Goal: Task Accomplishment & Management: Manage account settings

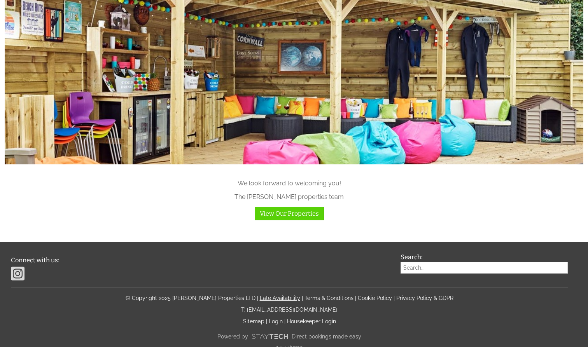
scroll to position [768, 0]
click at [275, 319] on link "Login" at bounding box center [276, 322] width 14 height 6
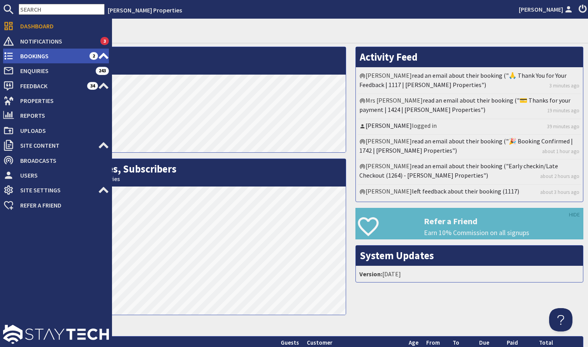
click at [37, 58] on span "Bookings" at bounding box center [51, 56] width 75 height 12
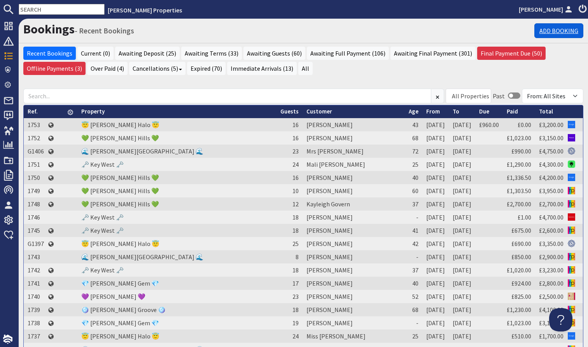
click at [560, 30] on link "Add Booking" at bounding box center [558, 30] width 49 height 15
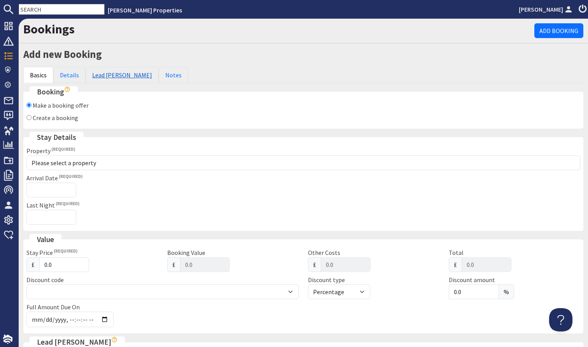
click at [113, 73] on link "Lead [PERSON_NAME]" at bounding box center [122, 75] width 73 height 16
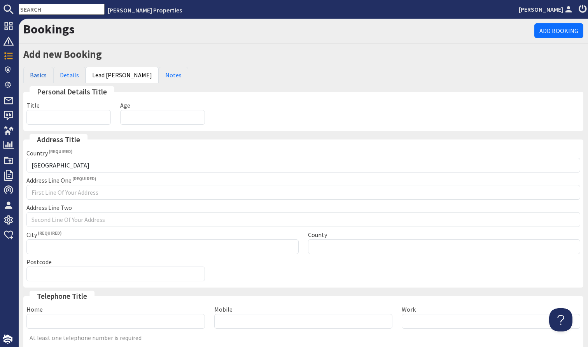
click at [28, 74] on link "Basics" at bounding box center [38, 75] width 30 height 16
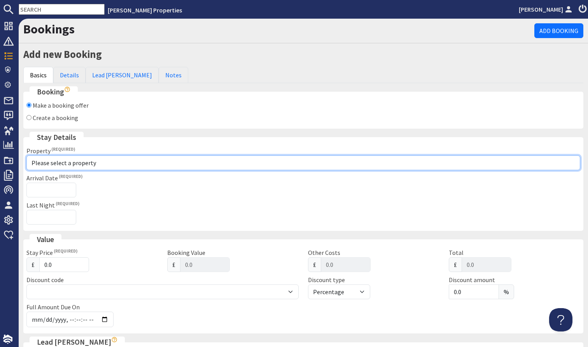
select select "997"
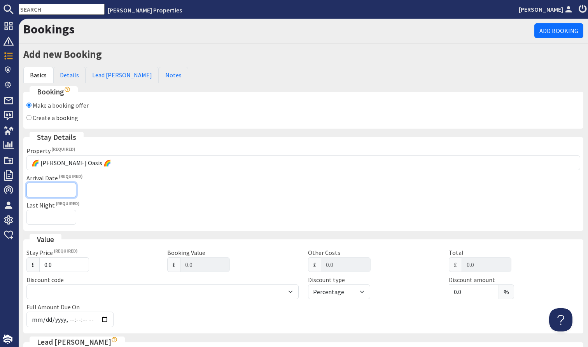
click at [63, 193] on input "Arrival Date" at bounding box center [51, 190] width 50 height 15
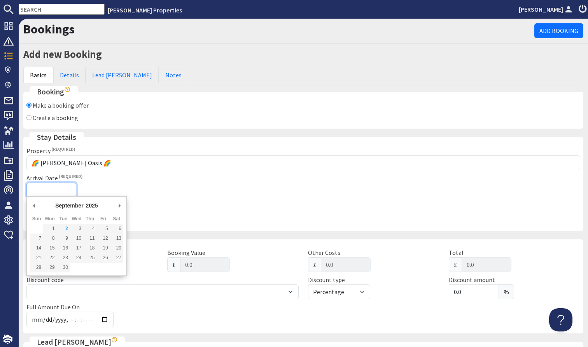
click at [115, 209] on div "September January February March April May June July August September October N…" at bounding box center [76, 207] width 93 height 14
type input "[DATE]"
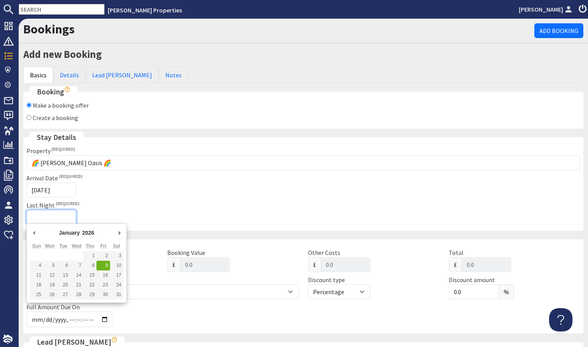
click at [52, 213] on input "Last Night" at bounding box center [51, 217] width 50 height 15
type input "2025-11-10T23:59:59"
type input "04/01/2026"
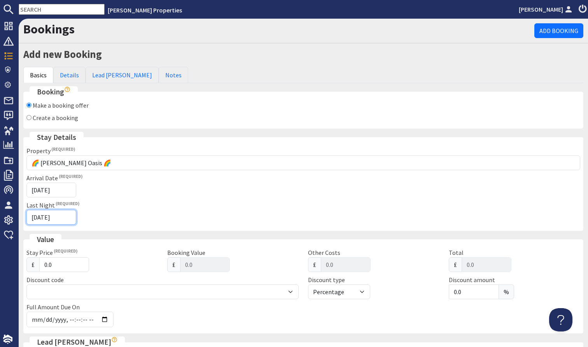
click at [65, 215] on input "04/01/2026" at bounding box center [51, 217] width 50 height 15
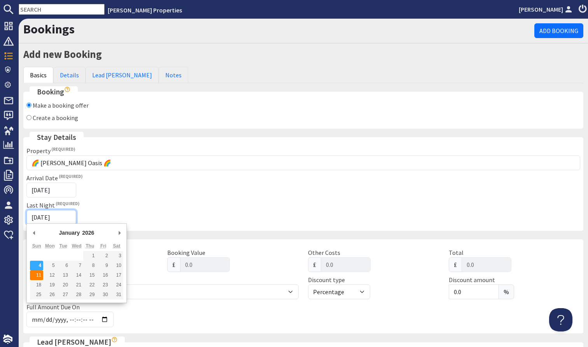
type input "[DATE]"
click at [61, 219] on input "[DATE]" at bounding box center [51, 217] width 50 height 15
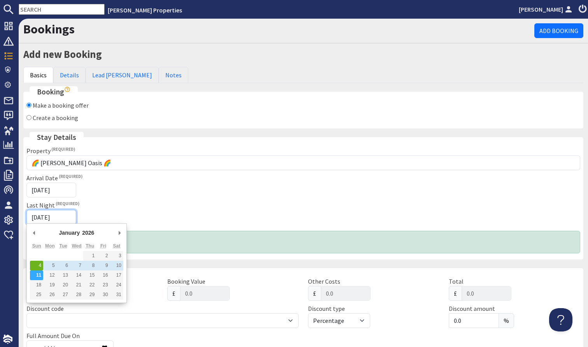
type input "2025-11-05T23:59:59"
click at [65, 196] on input "04/01/2026" at bounding box center [51, 190] width 50 height 15
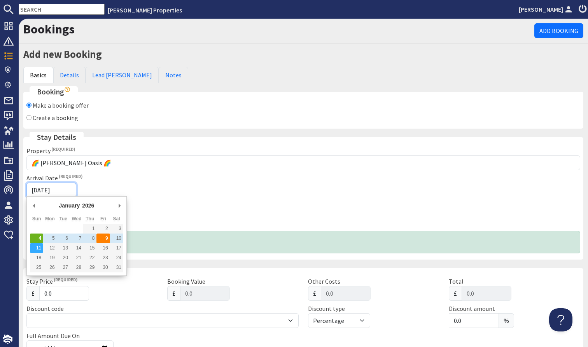
type input "[DATE]"
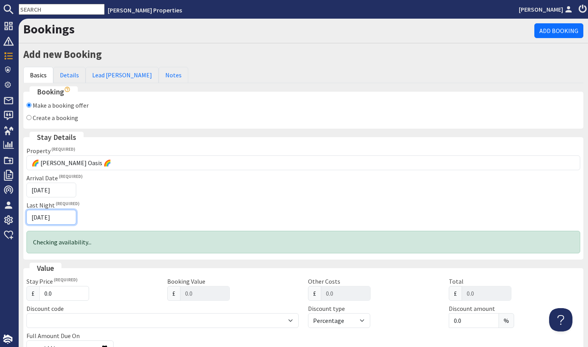
click at [62, 215] on input "[DATE]" at bounding box center [51, 217] width 50 height 15
click at [127, 210] on div "Last Night 11/01/2026" at bounding box center [164, 213] width 277 height 24
type input "2025-11-10T23:59:59"
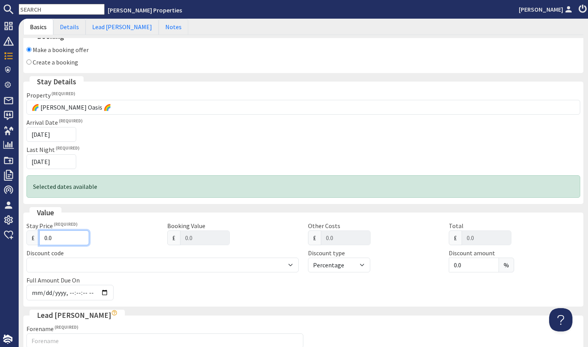
click at [60, 235] on input "0.0" at bounding box center [64, 238] width 50 height 15
type input "0"
type input "0.00"
type input "2"
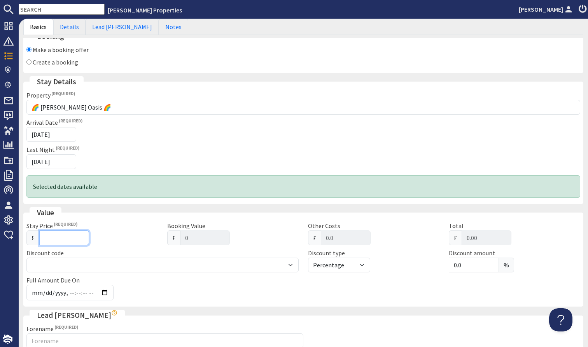
type input "2"
type input "2.00"
type input "27"
type input "27.00"
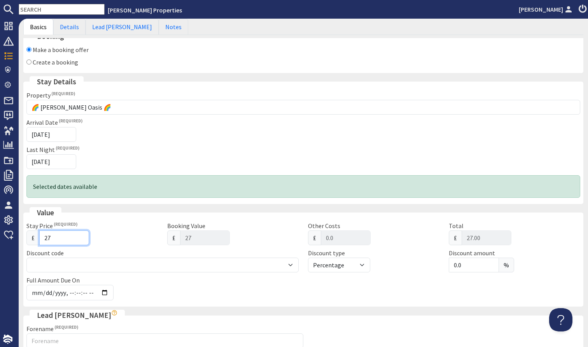
type input "270"
type input "270.00"
type input "2700"
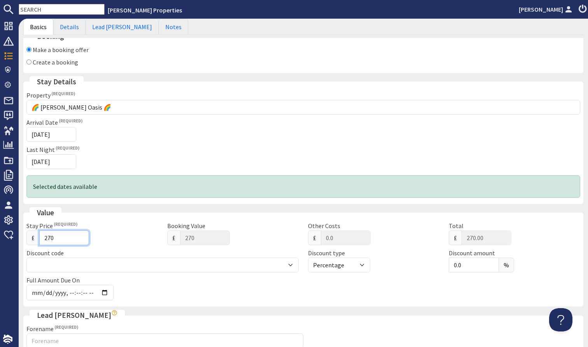
type input "2700.00"
type input "2700"
click at [139, 283] on div "Full Amount Due On" at bounding box center [116, 288] width 188 height 25
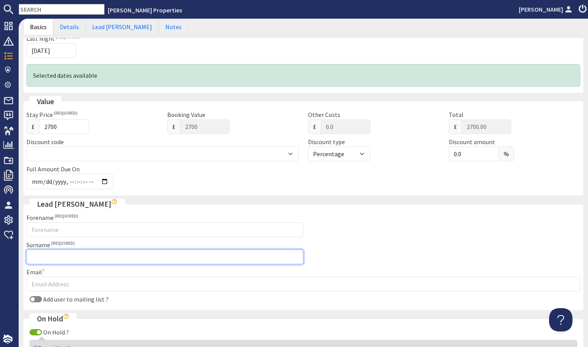
paste input "Emma Verrier"
drag, startPoint x: 49, startPoint y: 256, endPoint x: 19, endPoint y: 252, distance: 30.6
click at [19, 252] on div "Add new Booking Basics Details Lead Booker Notes Booking Make a booking offer C…" at bounding box center [303, 149] width 569 height 538
drag, startPoint x: 49, startPoint y: 256, endPoint x: 23, endPoint y: 252, distance: 26.3
click at [23, 252] on div "Add new Booking Basics Details Lead Booker Notes Booking Make a booking offer C…" at bounding box center [303, 149] width 569 height 538
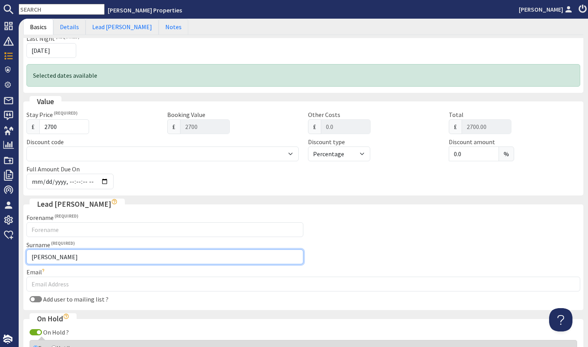
type input "Verrier"
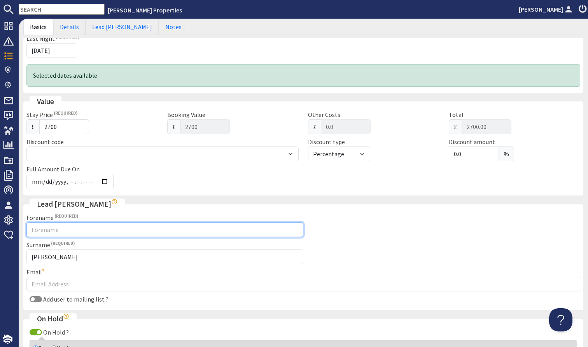
click at [47, 233] on input "Forename" at bounding box center [164, 229] width 277 height 15
type input "Emma"
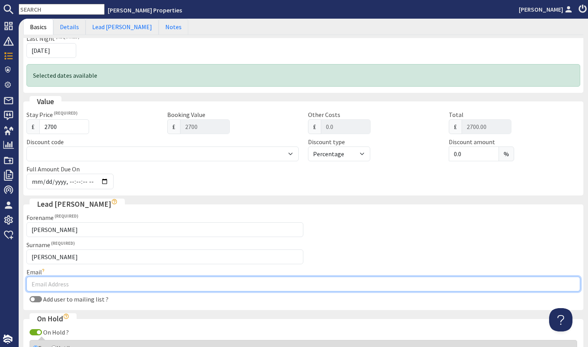
paste input "lilem87@hotmail.co.uk"
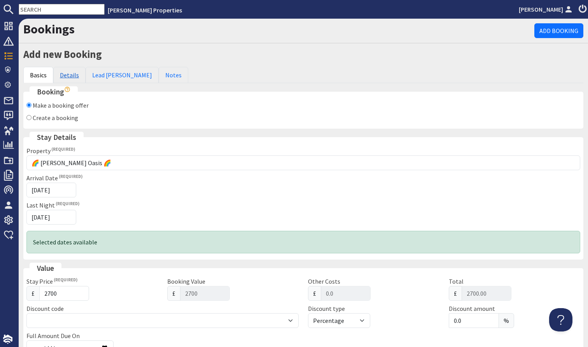
scroll to position [0, 0]
type input "lilem87@hotmail.co.uk"
click at [72, 79] on link "Details" at bounding box center [69, 75] width 32 height 16
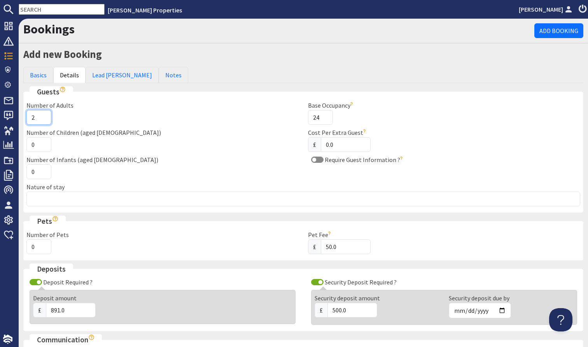
click at [43, 115] on input "2" at bounding box center [38, 117] width 25 height 15
click at [43, 115] on input "3" at bounding box center [38, 117] width 25 height 15
click at [43, 115] on input "4" at bounding box center [38, 117] width 25 height 15
click at [43, 115] on input "5" at bounding box center [38, 117] width 25 height 15
click at [43, 115] on input "6" at bounding box center [38, 117] width 25 height 15
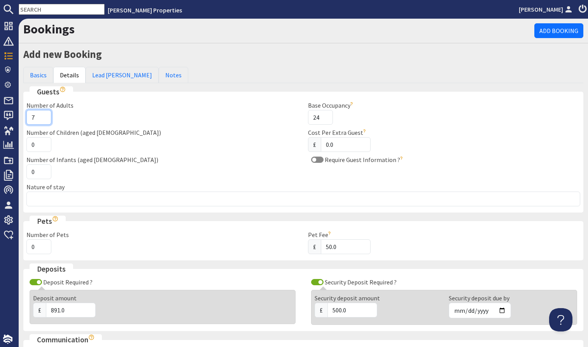
click at [43, 115] on input "7" at bounding box center [38, 117] width 25 height 15
click at [43, 115] on input "8" at bounding box center [38, 117] width 25 height 15
click at [43, 115] on input "9" at bounding box center [38, 117] width 25 height 15
click at [43, 115] on input "10" at bounding box center [38, 117] width 25 height 15
click at [43, 115] on input "11" at bounding box center [38, 117] width 25 height 15
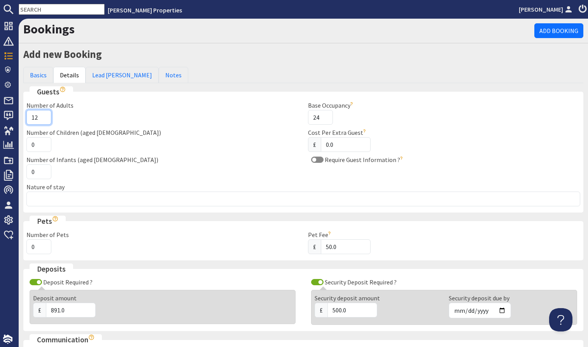
click at [43, 115] on input "12" at bounding box center [38, 117] width 25 height 15
click at [43, 115] on input "13" at bounding box center [38, 117] width 25 height 15
click at [43, 115] on input "14" at bounding box center [38, 117] width 25 height 15
click at [43, 115] on input "15" at bounding box center [38, 117] width 25 height 15
click at [43, 115] on input "16" at bounding box center [38, 117] width 25 height 15
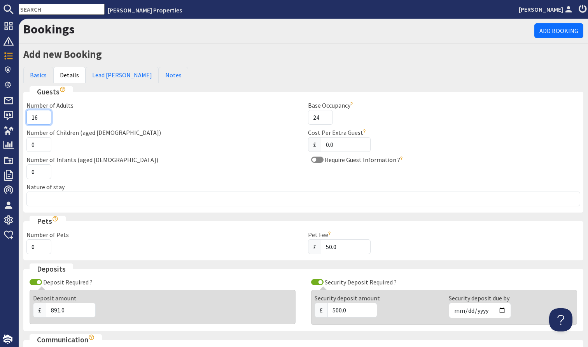
type input "17"
click at [43, 115] on input "17" at bounding box center [38, 117] width 25 height 15
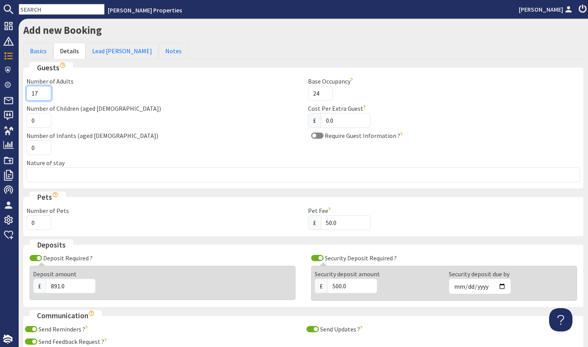
scroll to position [33, 0]
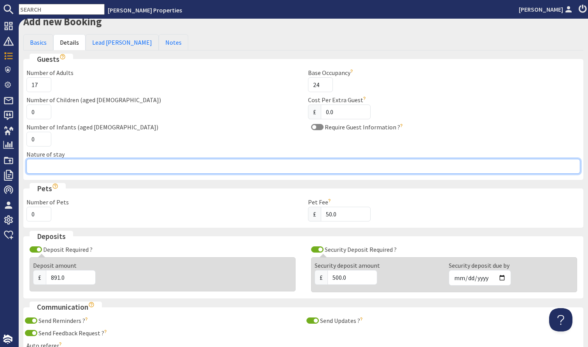
click at [171, 172] on input "Nature of stay" at bounding box center [303, 166] width 554 height 15
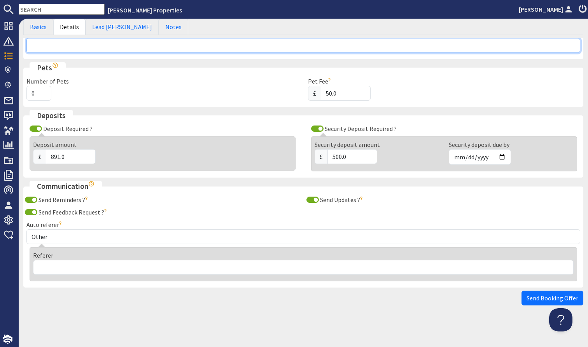
scroll to position [153, 0]
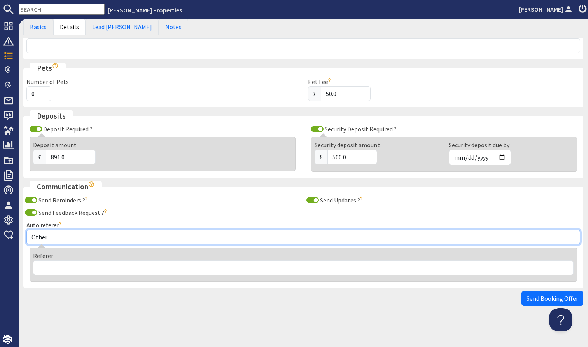
select select "358"
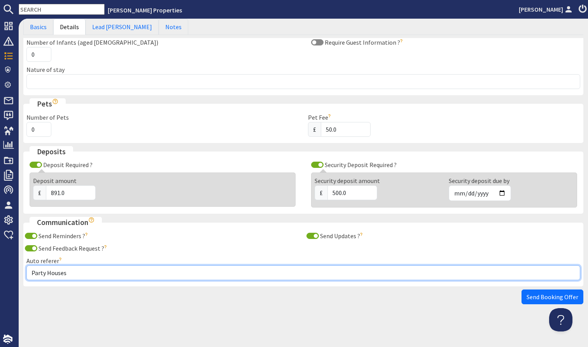
scroll to position [116, 0]
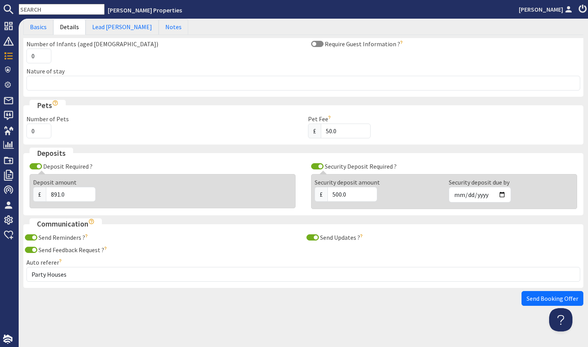
click at [273, 148] on fieldset "Deposits Deposit Required ? Deposit amount £ 891.0 Security Deposit Required ? …" at bounding box center [303, 182] width 560 height 68
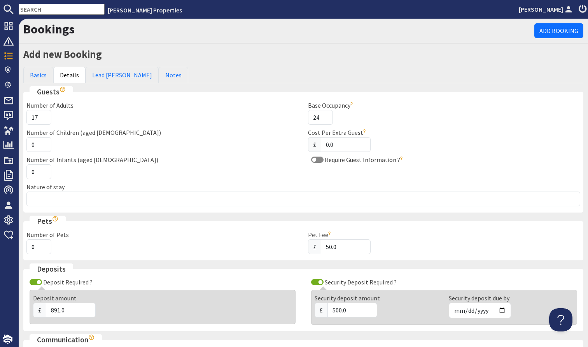
scroll to position [0, 0]
click at [115, 74] on link "Lead [PERSON_NAME]" at bounding box center [122, 75] width 73 height 16
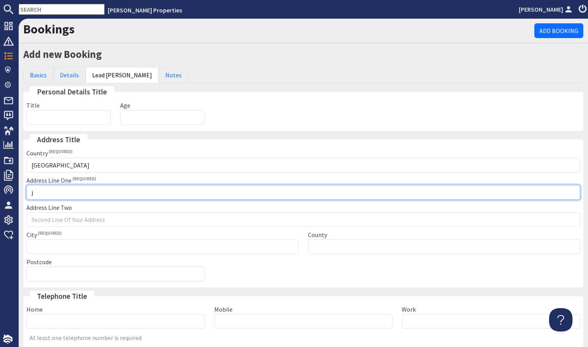
type input "j"
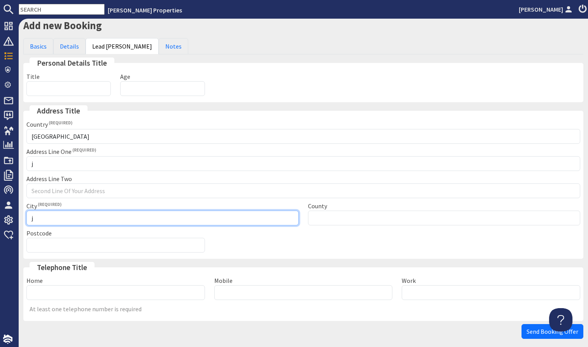
scroll to position [61, 0]
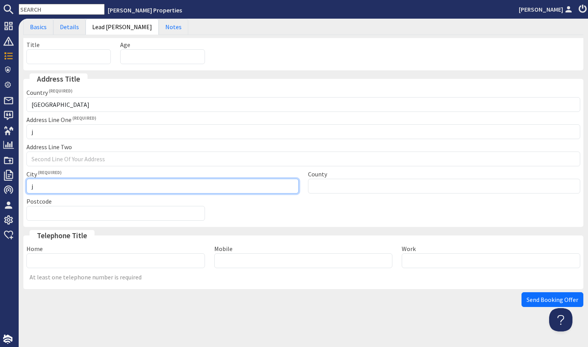
type input "j"
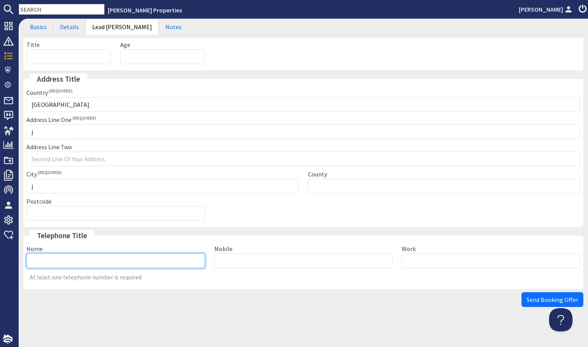
paste input "07900732883"
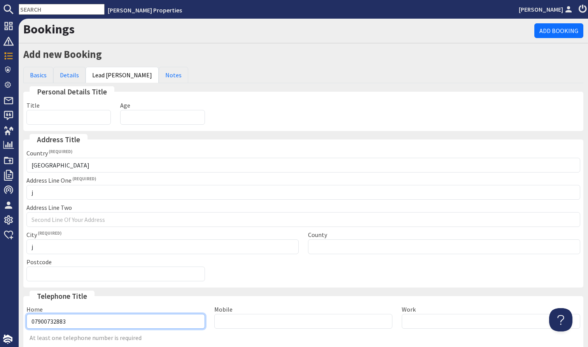
scroll to position [0, 0]
type input "07900732883"
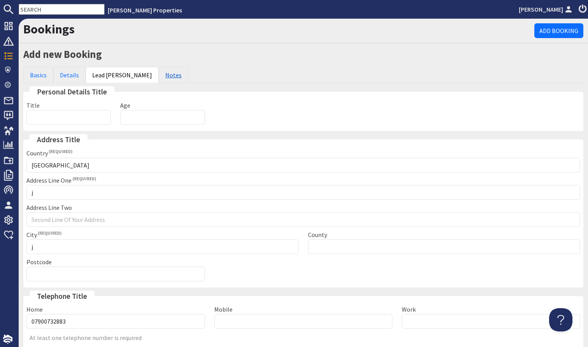
click at [159, 72] on link "Notes" at bounding box center [174, 75] width 30 height 16
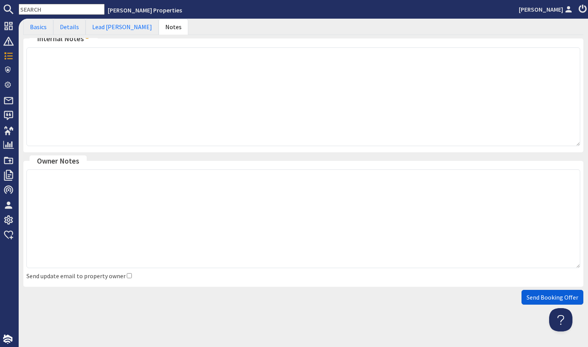
scroll to position [175, 0]
click at [540, 298] on span "Send Booking Offer" at bounding box center [553, 298] width 52 height 8
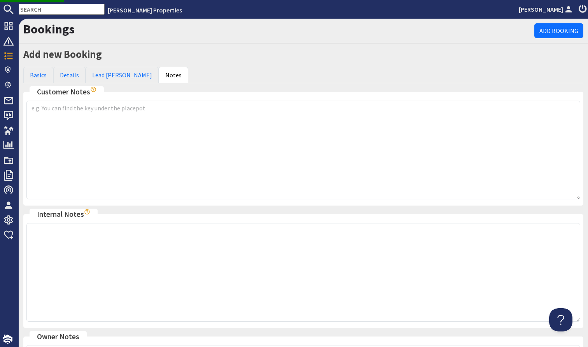
scroll to position [0, 0]
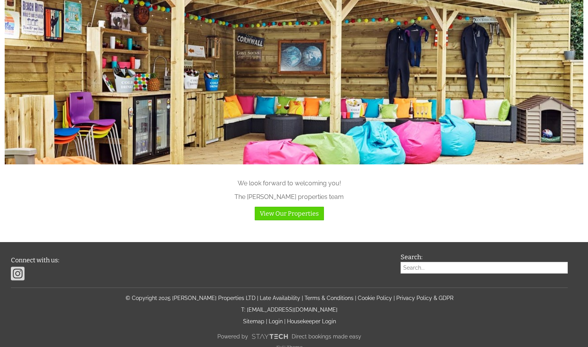
scroll to position [768, 0]
click at [283, 319] on p "Sitemap | Login | Housekeeper Login" at bounding box center [289, 322] width 557 height 6
click at [278, 319] on link "Login" at bounding box center [276, 322] width 14 height 6
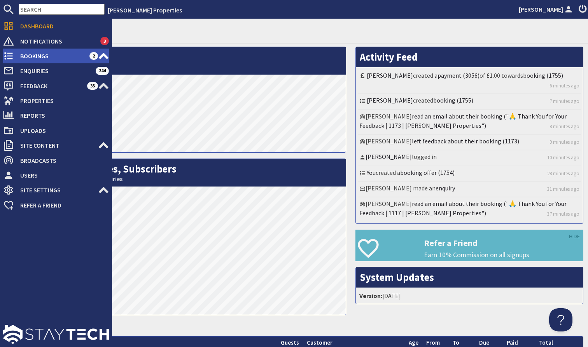
click at [71, 58] on span "Bookings" at bounding box center [51, 56] width 75 height 12
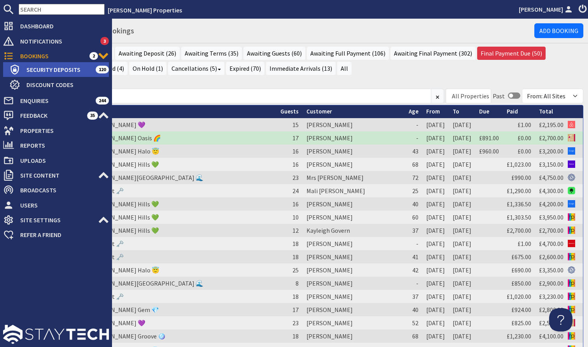
click at [59, 71] on span "Security Deposits" at bounding box center [57, 69] width 75 height 12
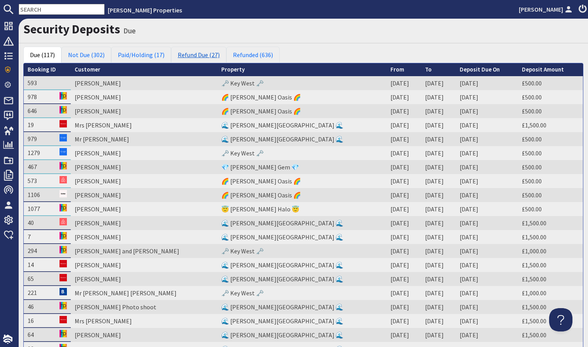
click at [198, 48] on link "Refund Due (27)" at bounding box center [198, 55] width 55 height 16
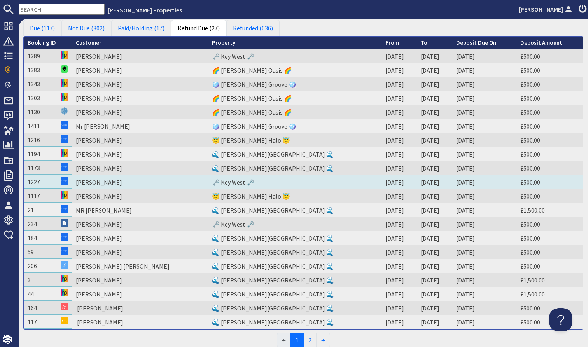
scroll to position [28, 0]
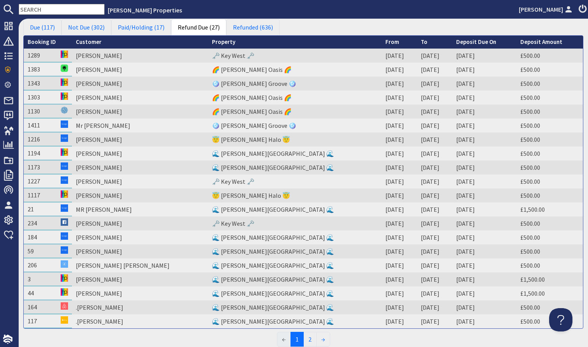
click at [62, 8] on input "text" at bounding box center [62, 9] width 86 height 11
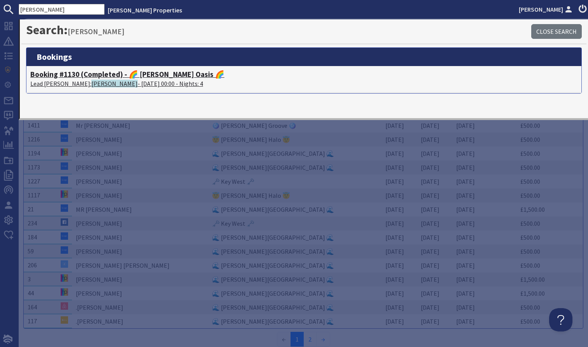
type input "Ian robinson"
click at [142, 83] on p "Lead Booker: Ian Robinson - 18/08/2025 00:00 - Nights: 4" at bounding box center [303, 83] width 547 height 9
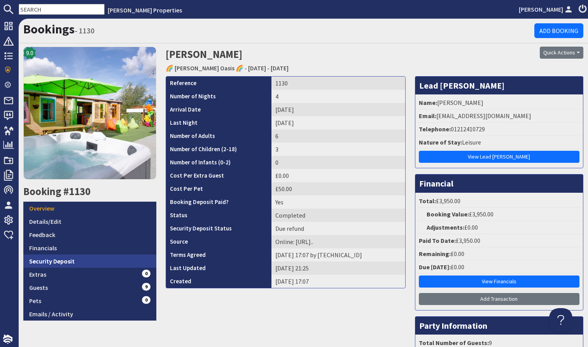
click at [63, 259] on link "Security Deposit" at bounding box center [89, 261] width 133 height 13
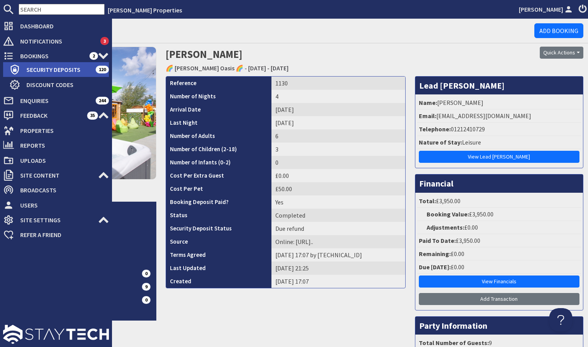
click at [65, 73] on span "Security Deposits" at bounding box center [57, 69] width 75 height 12
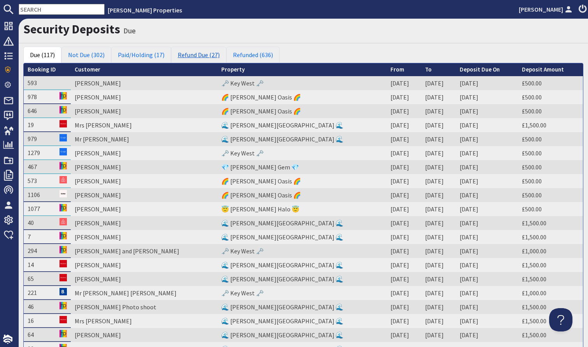
click at [205, 57] on link "Refund Due (27)" at bounding box center [198, 55] width 55 height 16
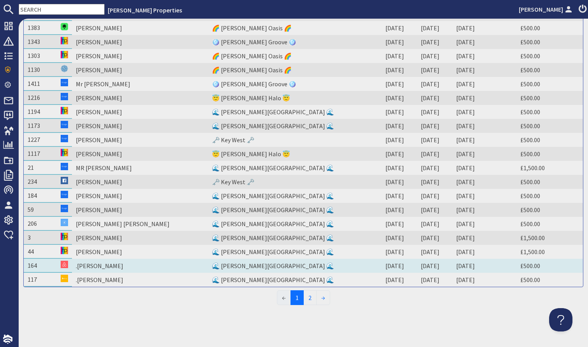
scroll to position [69, 0]
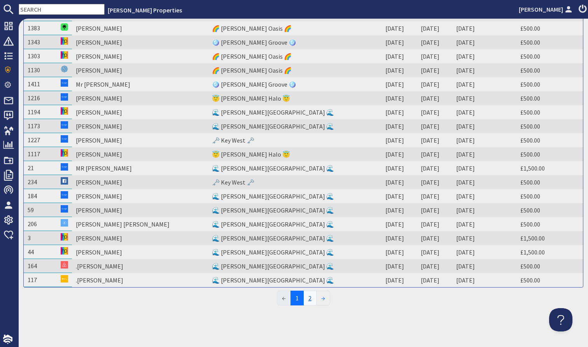
click at [311, 301] on link "2" at bounding box center [309, 298] width 13 height 15
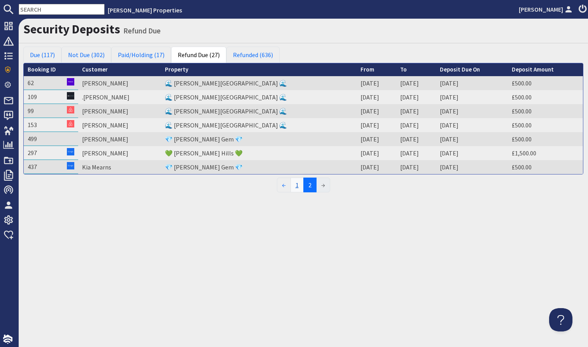
click at [296, 184] on link "1" at bounding box center [296, 185] width 13 height 15
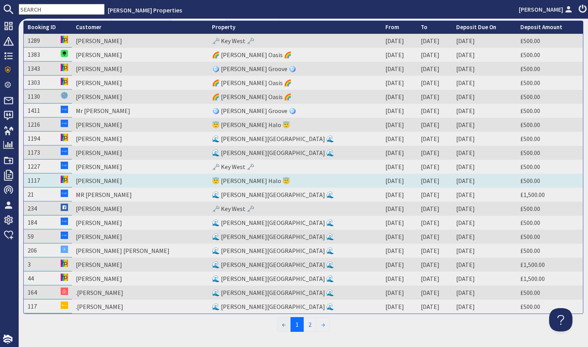
scroll to position [31, 0]
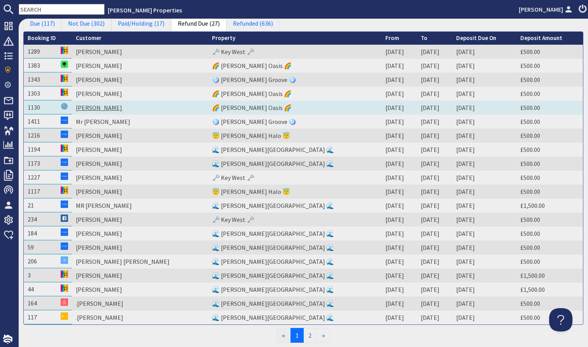
click at [89, 108] on link "[PERSON_NAME]" at bounding box center [99, 108] width 46 height 8
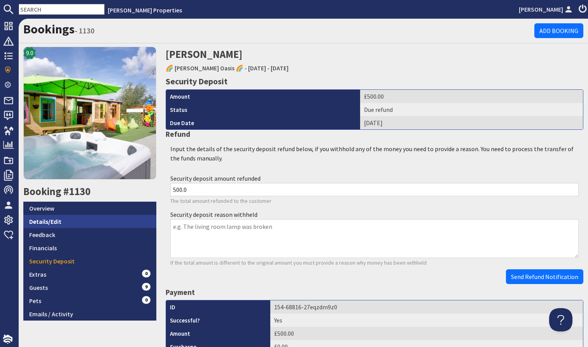
scroll to position [0, 0]
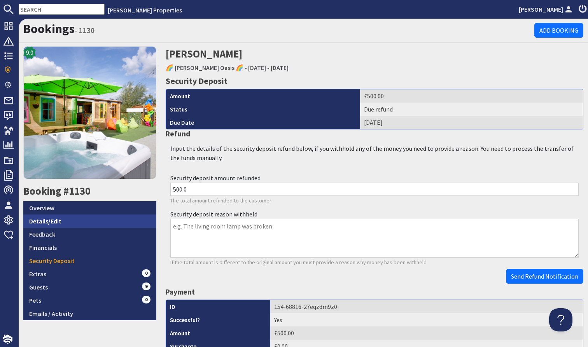
click at [101, 221] on link "Details/Edit" at bounding box center [89, 221] width 133 height 13
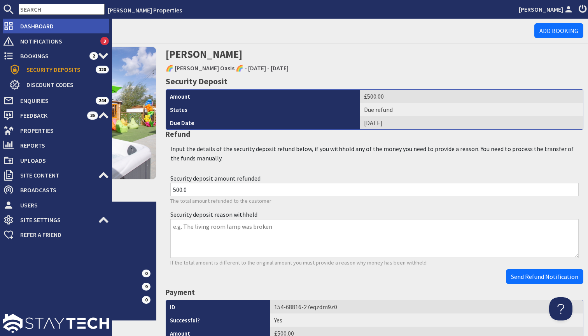
click at [47, 27] on span "Dashboard" at bounding box center [61, 26] width 95 height 12
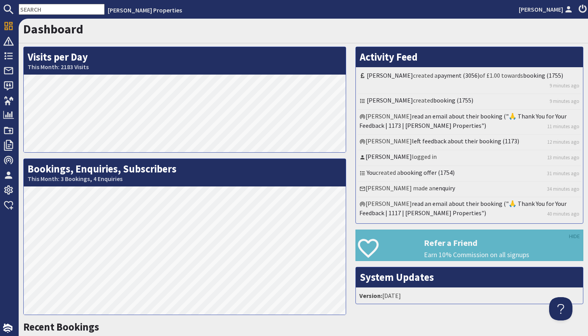
click at [76, 1] on nav "[PERSON_NAME] Properties [PERSON_NAME]" at bounding box center [294, 9] width 588 height 19
click at [69, 17] on nav "[PERSON_NAME] Properties [PERSON_NAME]" at bounding box center [294, 9] width 588 height 19
click at [67, 8] on input "text" at bounding box center [62, 9] width 86 height 11
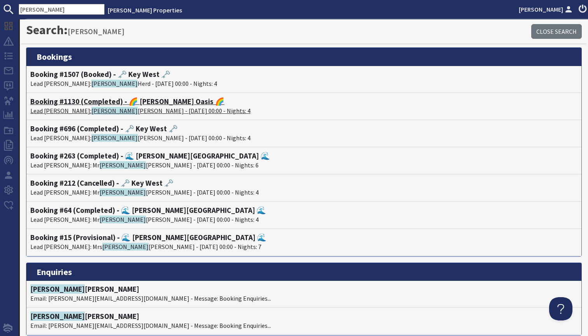
type input "[PERSON_NAME]"
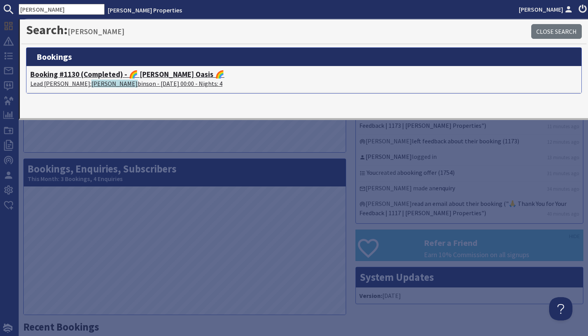
click at [171, 77] on h4 "Booking #1130 (Completed) - 🌈 [PERSON_NAME] Oasis 🌈" at bounding box center [303, 74] width 547 height 9
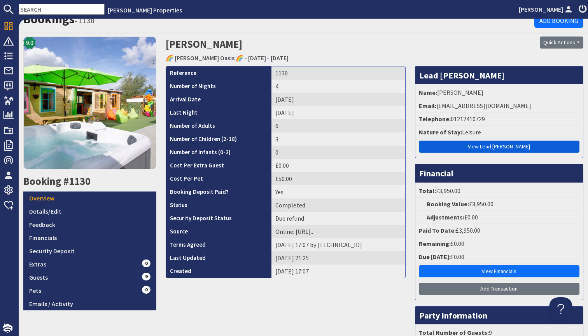
scroll to position [28, 0]
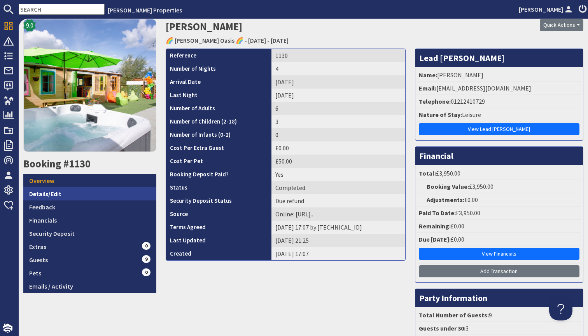
click at [56, 196] on link "Details/Edit" at bounding box center [89, 193] width 133 height 13
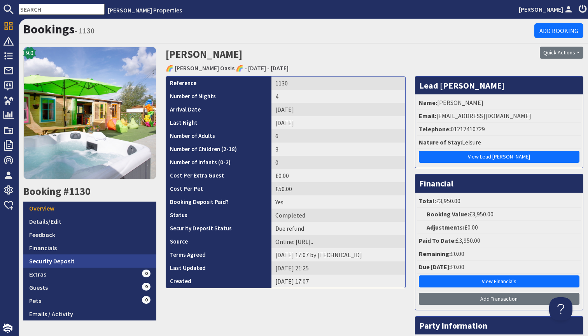
click at [67, 262] on link "Security Deposit" at bounding box center [89, 261] width 133 height 13
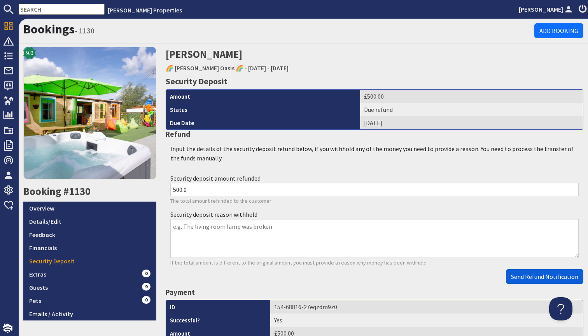
click at [533, 273] on span "Send Refund Notification" at bounding box center [544, 277] width 67 height 8
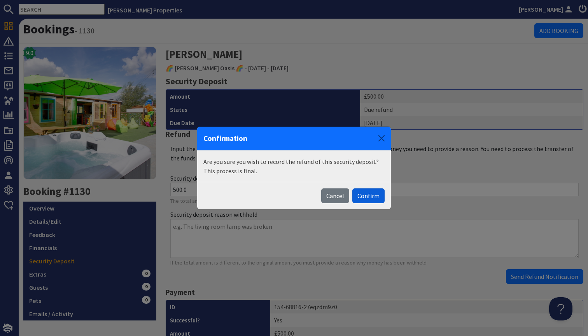
click at [361, 199] on button "Confirm" at bounding box center [368, 196] width 32 height 15
